Goal: Browse casually

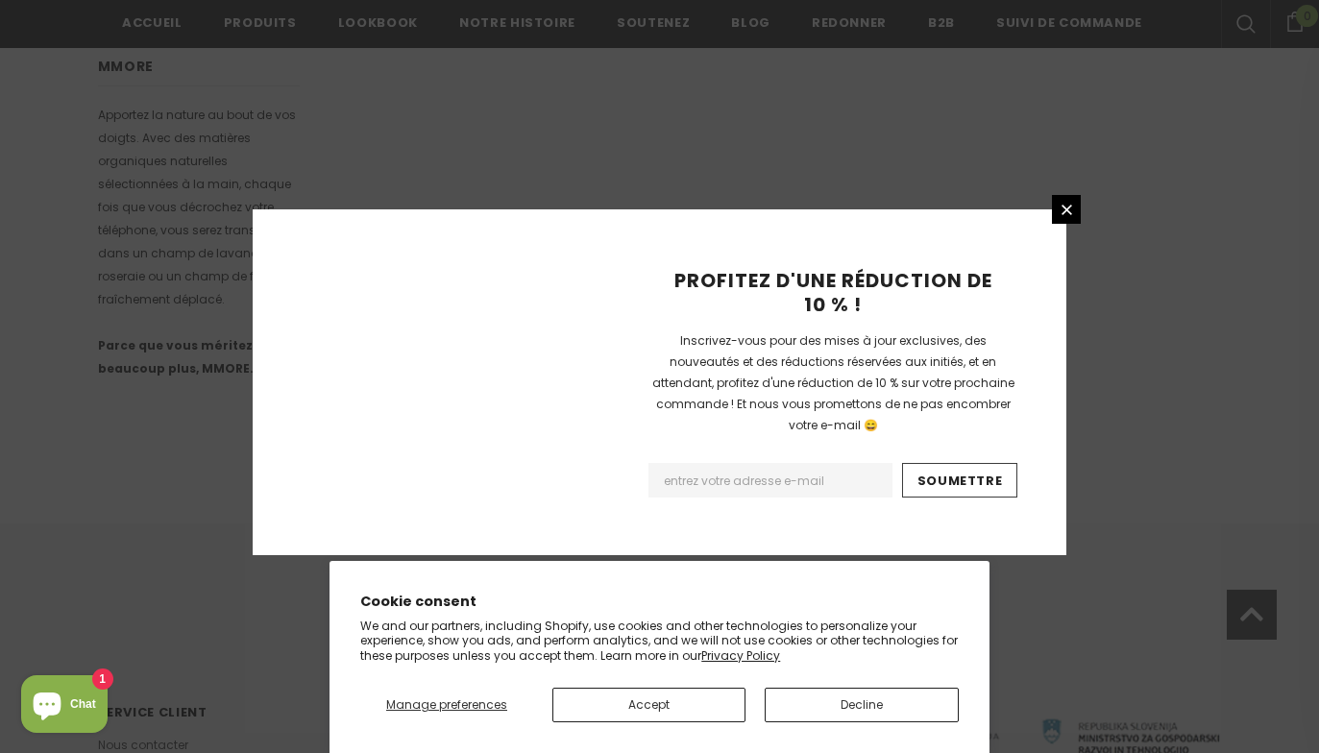
scroll to position [1262, 0]
